Goal: Task Accomplishment & Management: Complete application form

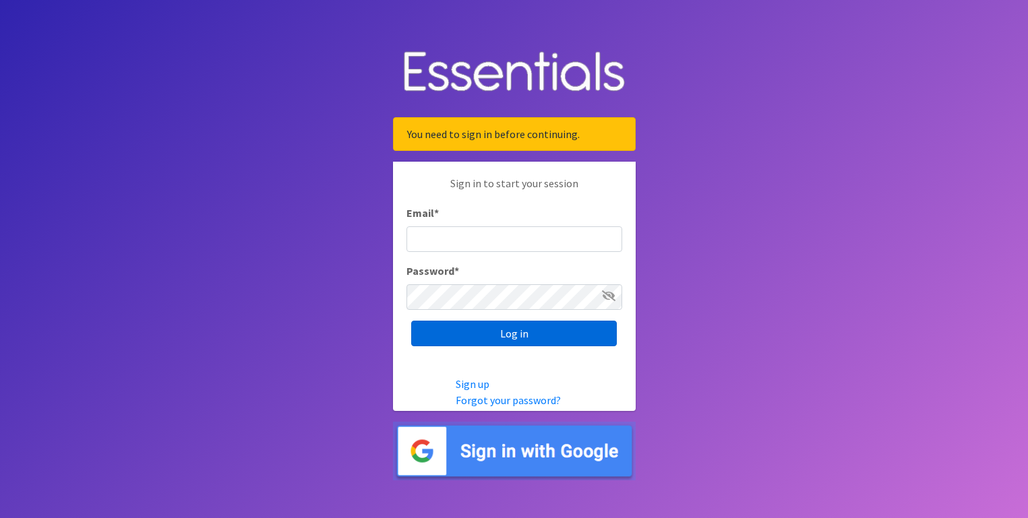
type input "[EMAIL_ADDRESS][DOMAIN_NAME]"
click at [494, 329] on input "Log in" at bounding box center [514, 334] width 206 height 26
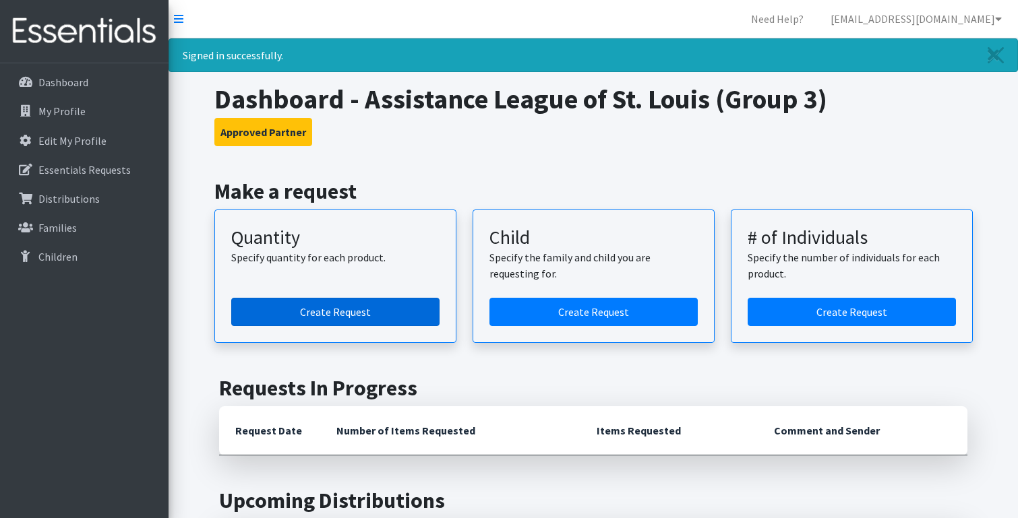
click at [360, 307] on link "Create Request" at bounding box center [335, 312] width 208 height 28
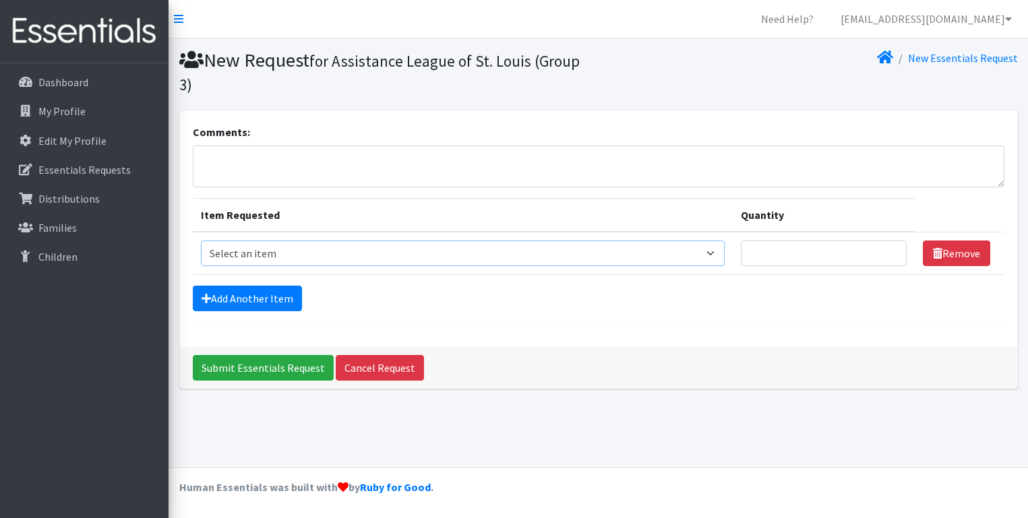
click at [717, 250] on select "Select an item Period Supplies: Mixed Kits (order by bag) Applicator-free tampo…" at bounding box center [463, 254] width 524 height 26
select select "8796"
click at [201, 241] on select "Select an item Period Supplies: Mixed Kits (order by bag) Applicator-free tampo…" at bounding box center [463, 254] width 524 height 26
click at [812, 253] on input "Quantity" at bounding box center [823, 254] width 165 height 26
type input "6"
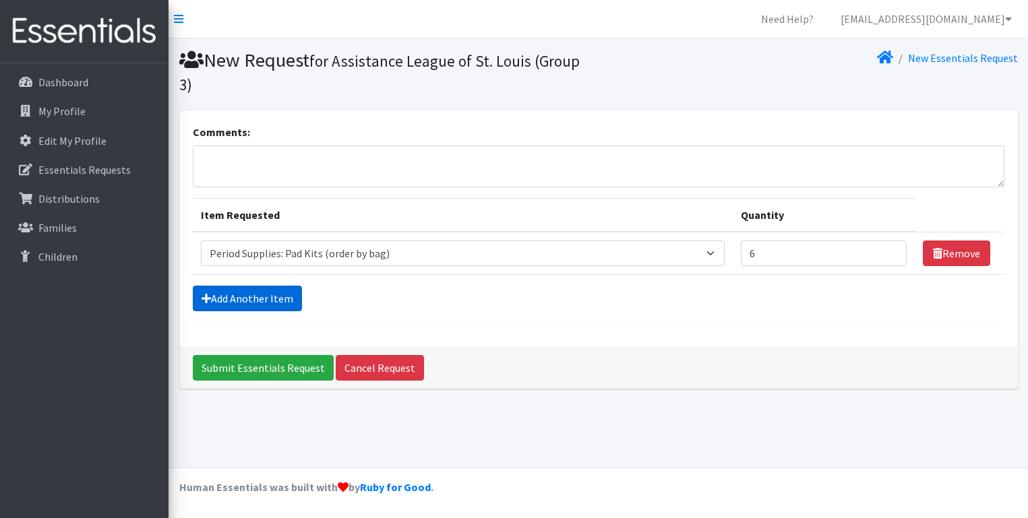
click at [249, 297] on link "Add Another Item" at bounding box center [247, 299] width 109 height 26
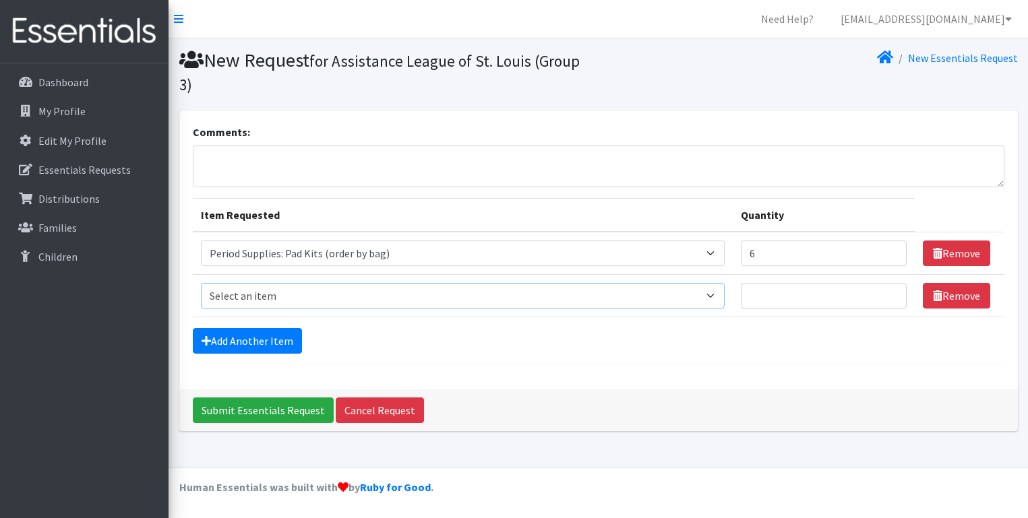
click at [716, 297] on select "Select an item Period Supplies: Mixed Kits (order by bag) Applicator-free tampo…" at bounding box center [463, 296] width 524 height 26
select select "8797"
click at [201, 283] on select "Select an item Period Supplies: Mixed Kits (order by bag) Applicator-free tampo…" at bounding box center [463, 296] width 524 height 26
click at [787, 297] on input "Quantity" at bounding box center [823, 296] width 165 height 26
type input "2"
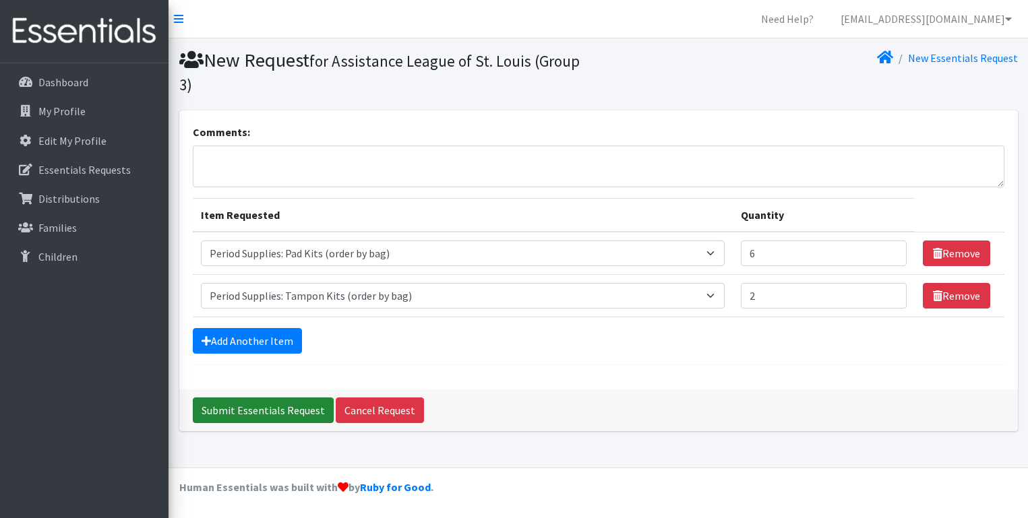
click at [296, 402] on input "Submit Essentials Request" at bounding box center [263, 411] width 141 height 26
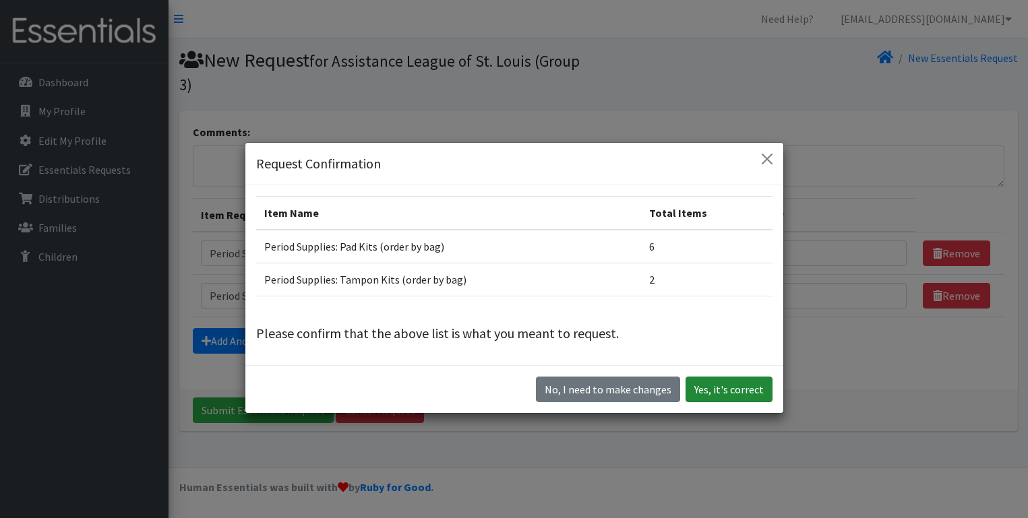
click at [731, 387] on button "Yes, it's correct" at bounding box center [728, 390] width 87 height 26
